Goal: Transaction & Acquisition: Purchase product/service

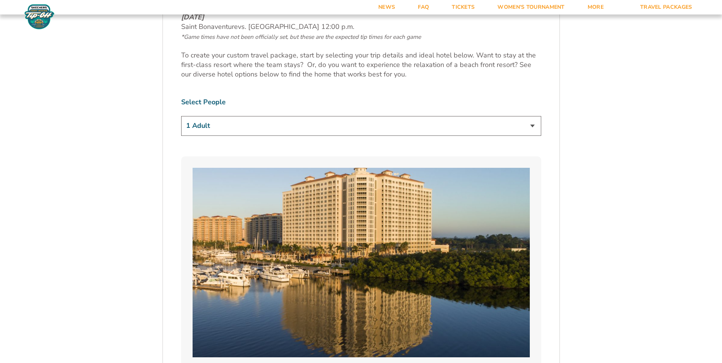
scroll to position [457, 0]
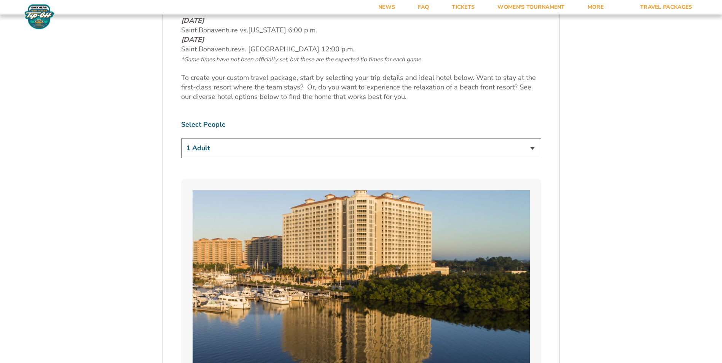
click at [345, 157] on select "1 Adult 2 Adults 3 Adults 4 Adults 2 Adults + 1 Child 2 Adults + 2 Children 2 A…" at bounding box center [361, 148] width 360 height 19
select select "2 Adults + 2 Children"
click at [181, 139] on select "1 Adult 2 Adults 3 Adults 4 Adults 2 Adults + 1 Child 2 Adults + 2 Children 2 A…" at bounding box center [361, 148] width 360 height 19
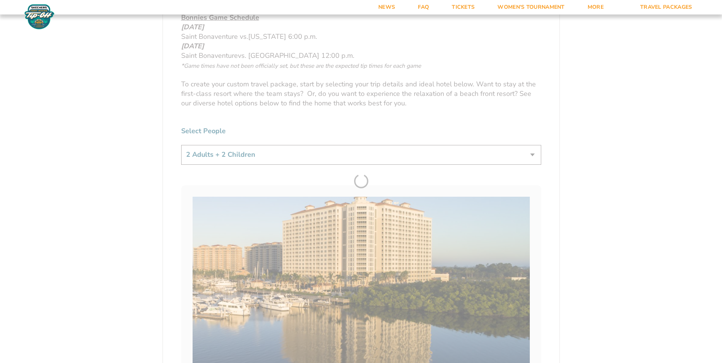
scroll to position [419, 0]
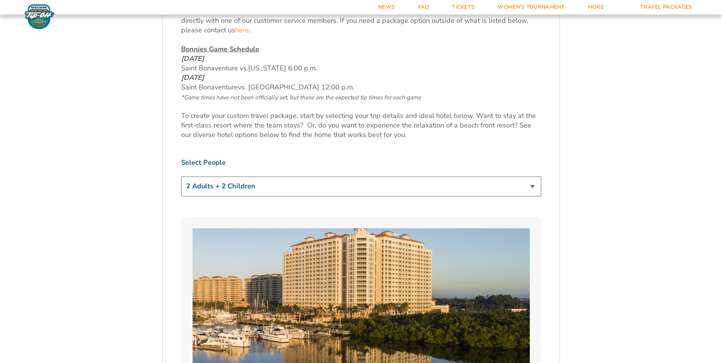
click at [366, 188] on select "1 Adult 2 Adults 3 Adults 4 Adults 2 Adults + 1 Child 2 Adults + 2 Children 2 A…" at bounding box center [361, 186] width 360 height 19
click at [181, 177] on select "1 Adult 2 Adults 3 Adults 4 Adults 2 Adults + 1 Child 2 Adults + 2 Children 2 A…" at bounding box center [361, 186] width 360 height 19
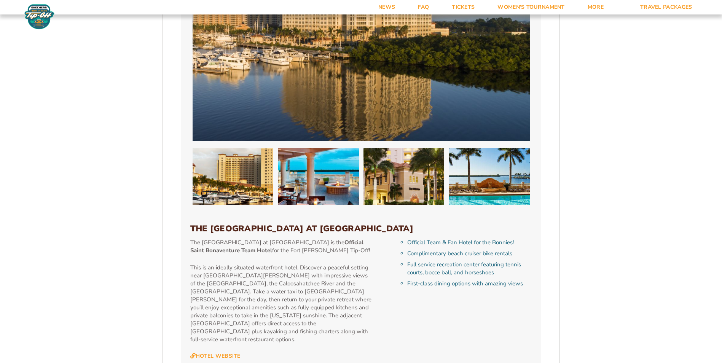
scroll to position [576, 0]
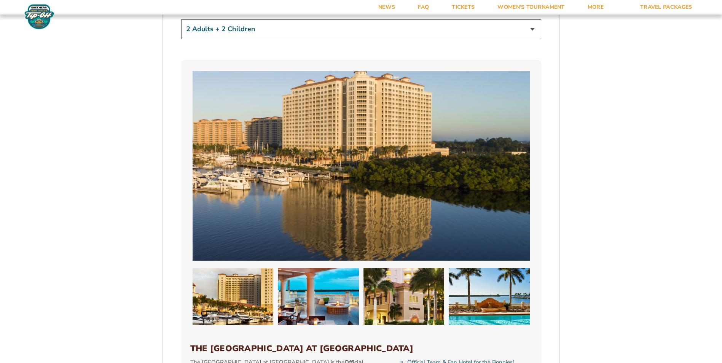
click at [285, 308] on img at bounding box center [318, 296] width 81 height 57
click at [242, 294] on img at bounding box center [233, 296] width 81 height 57
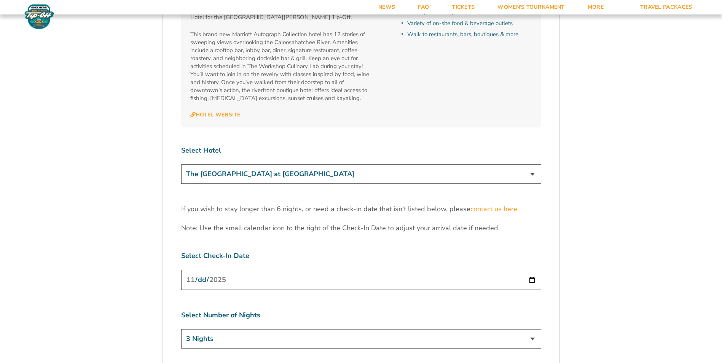
scroll to position [2326, 0]
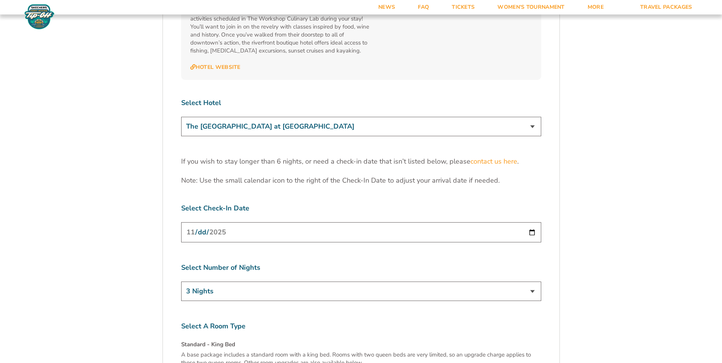
click at [204, 222] on input "[DATE]" at bounding box center [361, 232] width 360 height 20
click at [532, 222] on input "[DATE]" at bounding box center [361, 232] width 360 height 20
click at [369, 282] on select "3 Nights 4 Nights 5 Nights 6 Nights" at bounding box center [361, 291] width 360 height 19
select select "4 Nights"
click at [181, 282] on select "3 Nights 4 Nights 5 Nights 6 Nights" at bounding box center [361, 291] width 360 height 19
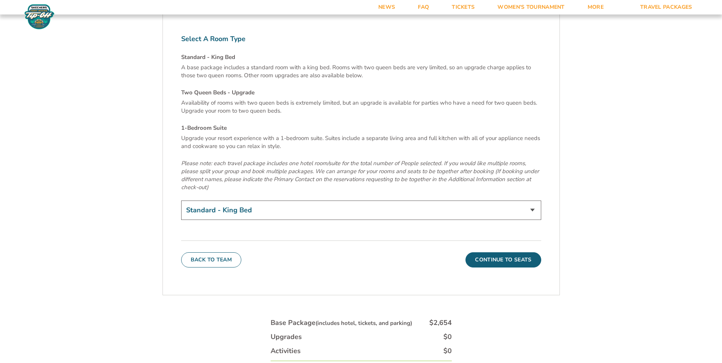
scroll to position [2593, 0]
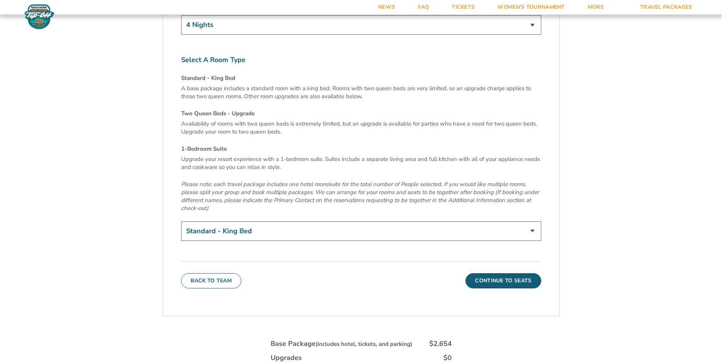
click at [282, 221] on select "Standard - King Bed Two Queen Beds - Upgrade (+$15 per night) 1-Bedroom Suite (…" at bounding box center [361, 230] width 360 height 19
select select "Two Queen Beds - Upgrade"
click at [181, 221] on select "Standard - King Bed Two Queen Beds - Upgrade (+$15 per night) 1-Bedroom Suite (…" at bounding box center [361, 230] width 360 height 19
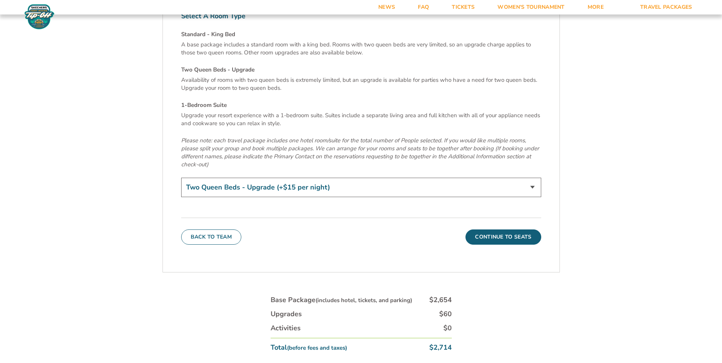
scroll to position [2669, 0]
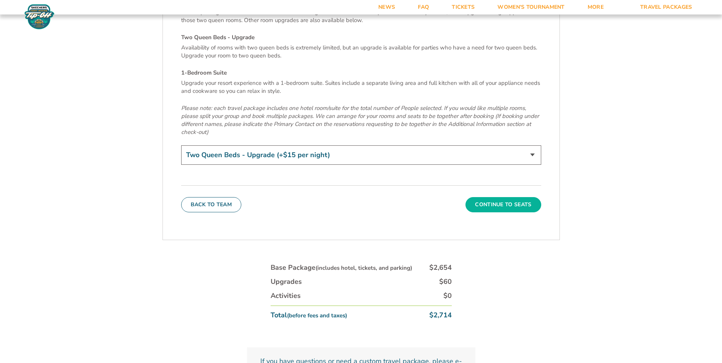
click at [490, 197] on button "Continue To Seats" at bounding box center [502, 204] width 75 height 15
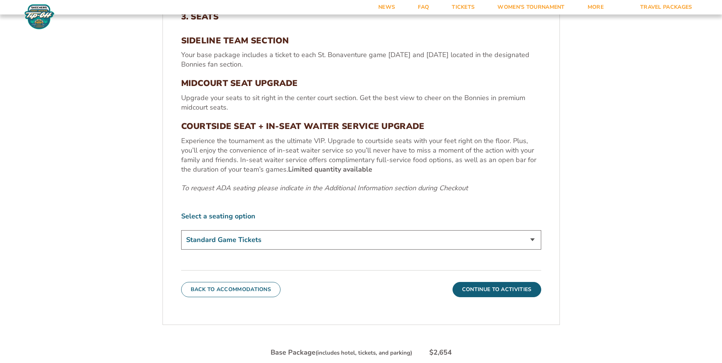
scroll to position [362, 0]
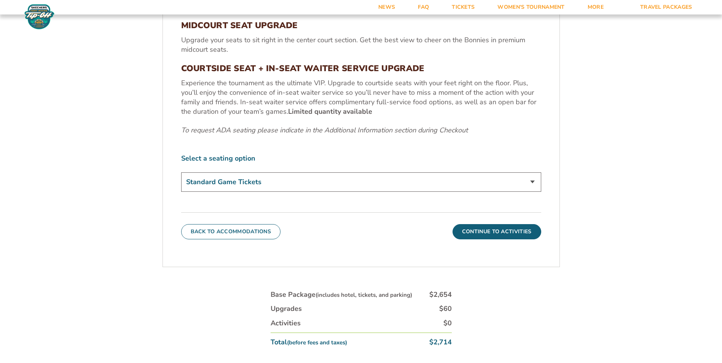
click at [355, 184] on select "Standard Game Tickets Midcourt Seat Upgrade (+$100 per person) Courtside Seat +…" at bounding box center [361, 181] width 360 height 19
select select "Midcourt Seat Upgrade"
click at [181, 172] on select "Standard Game Tickets Midcourt Seat Upgrade (+$100 per person) Courtside Seat +…" at bounding box center [361, 181] width 360 height 19
click at [492, 236] on button "Continue To Activities" at bounding box center [496, 231] width 89 height 15
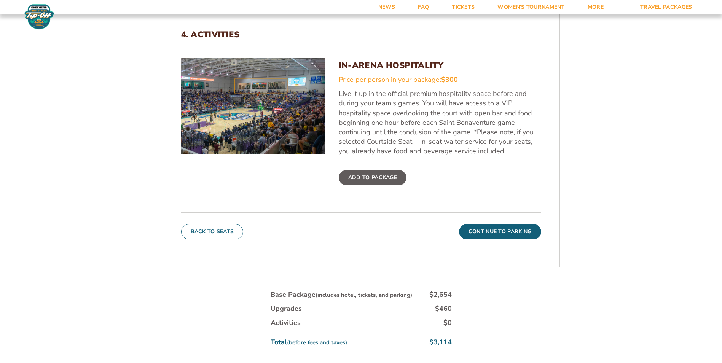
scroll to position [286, 0]
click at [470, 235] on button "Continue To Parking" at bounding box center [500, 232] width 82 height 15
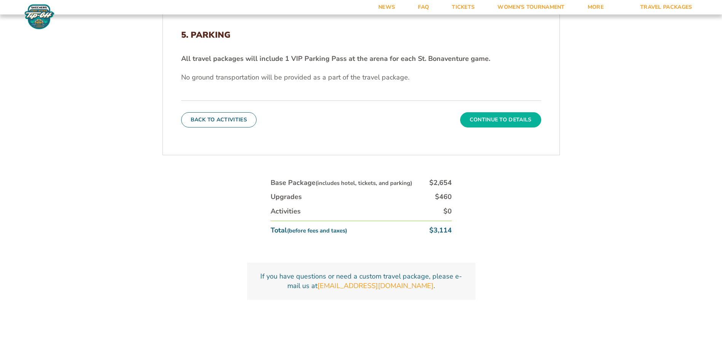
click at [505, 117] on button "Continue To Details" at bounding box center [500, 119] width 81 height 15
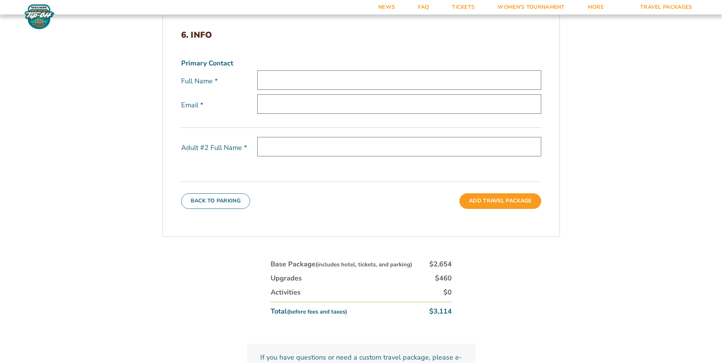
click at [337, 81] on input "text" at bounding box center [399, 79] width 284 height 19
type input "[PERSON_NAME]"
type input "[EMAIL_ADDRESS][DOMAIN_NAME]"
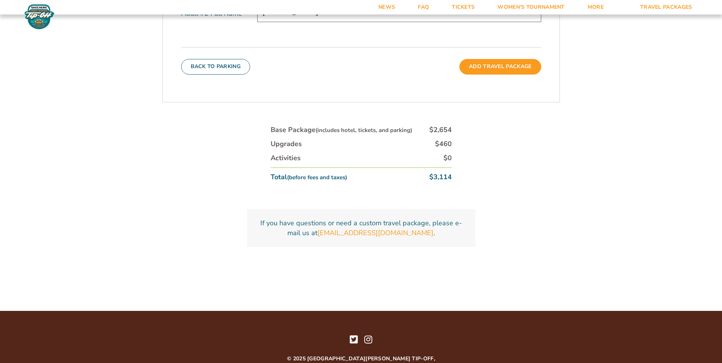
scroll to position [438, 0]
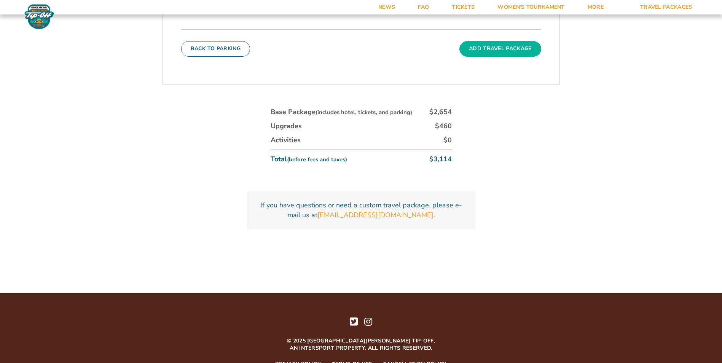
type input "[PERSON_NAME]"
click at [487, 54] on button "Add Travel Package" at bounding box center [499, 48] width 81 height 15
